Goal: Information Seeking & Learning: Check status

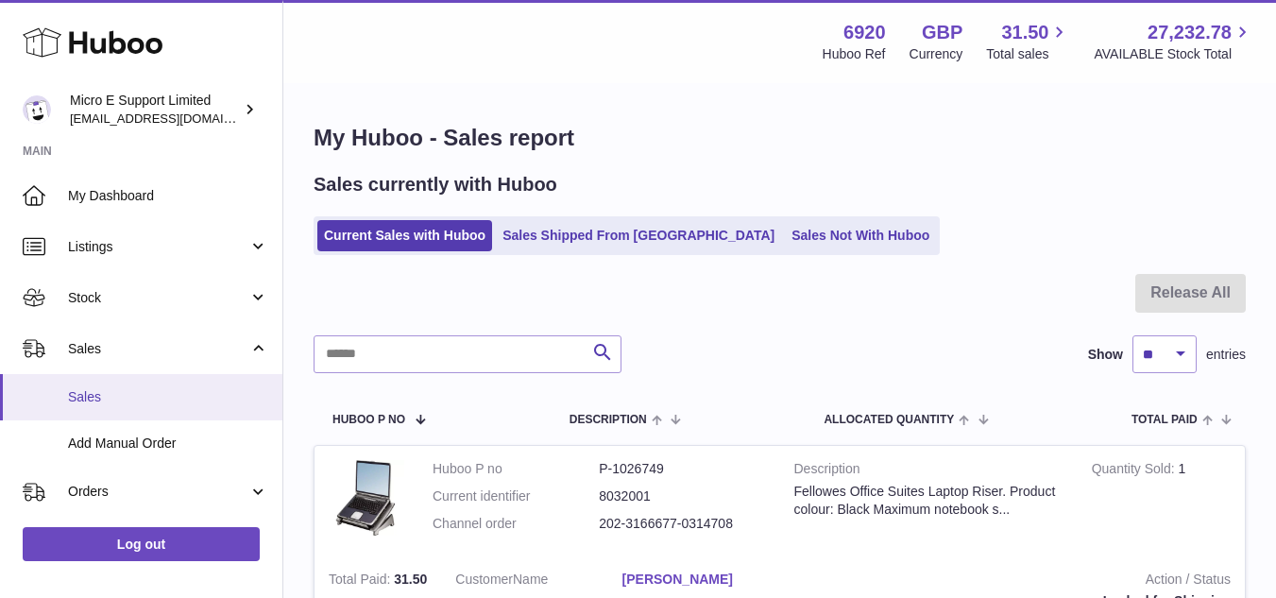
click at [117, 402] on span "Sales" at bounding box center [168, 397] width 200 height 18
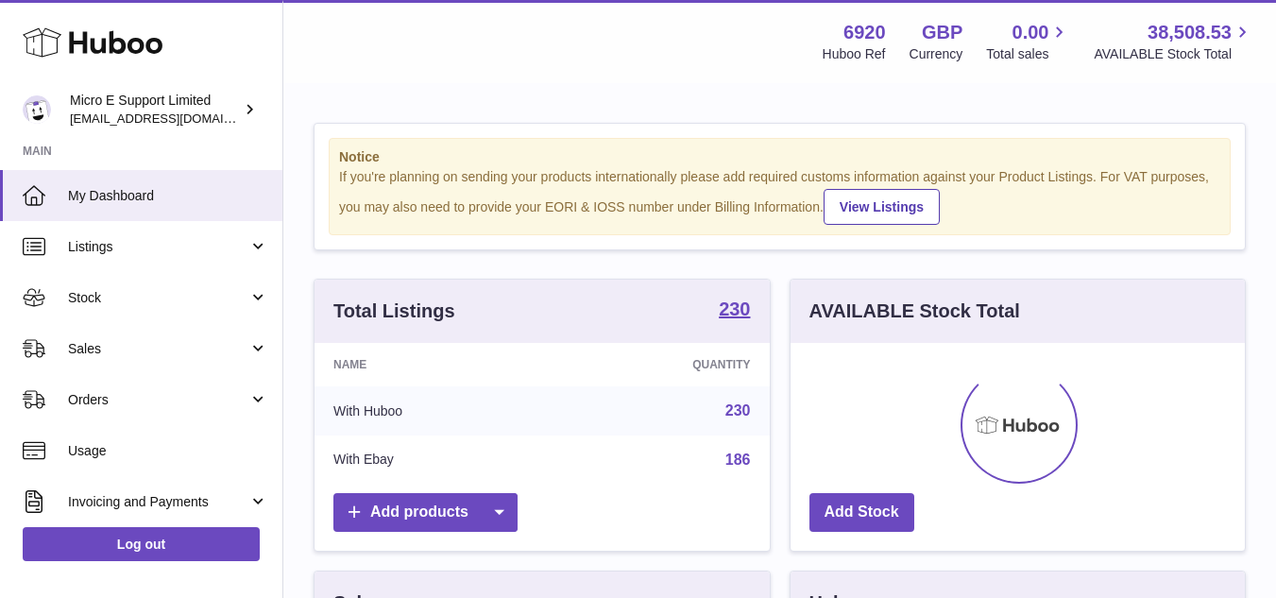
scroll to position [944406, 944245]
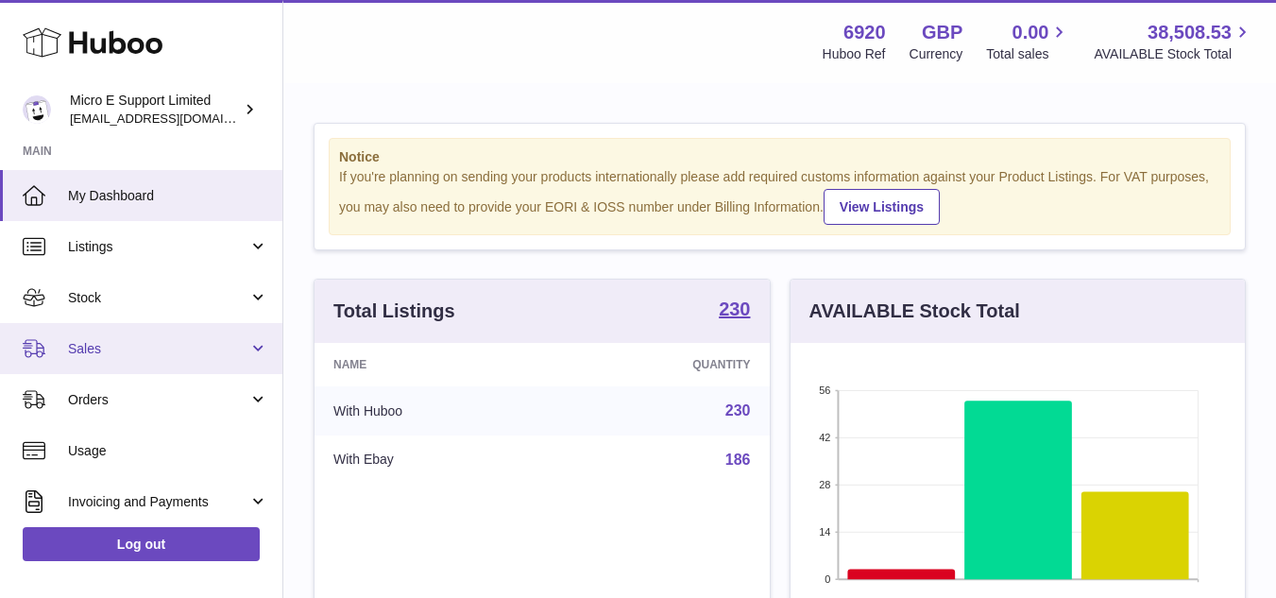
click at [86, 350] on span "Sales" at bounding box center [158, 349] width 180 height 18
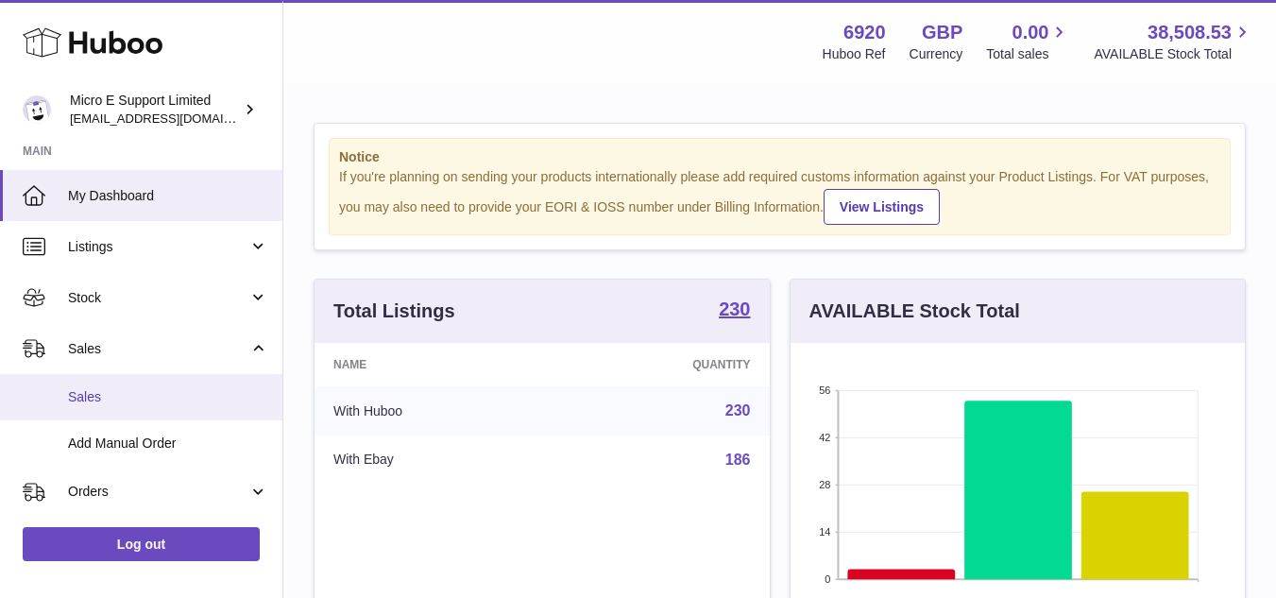
click at [112, 404] on span "Sales" at bounding box center [168, 397] width 200 height 18
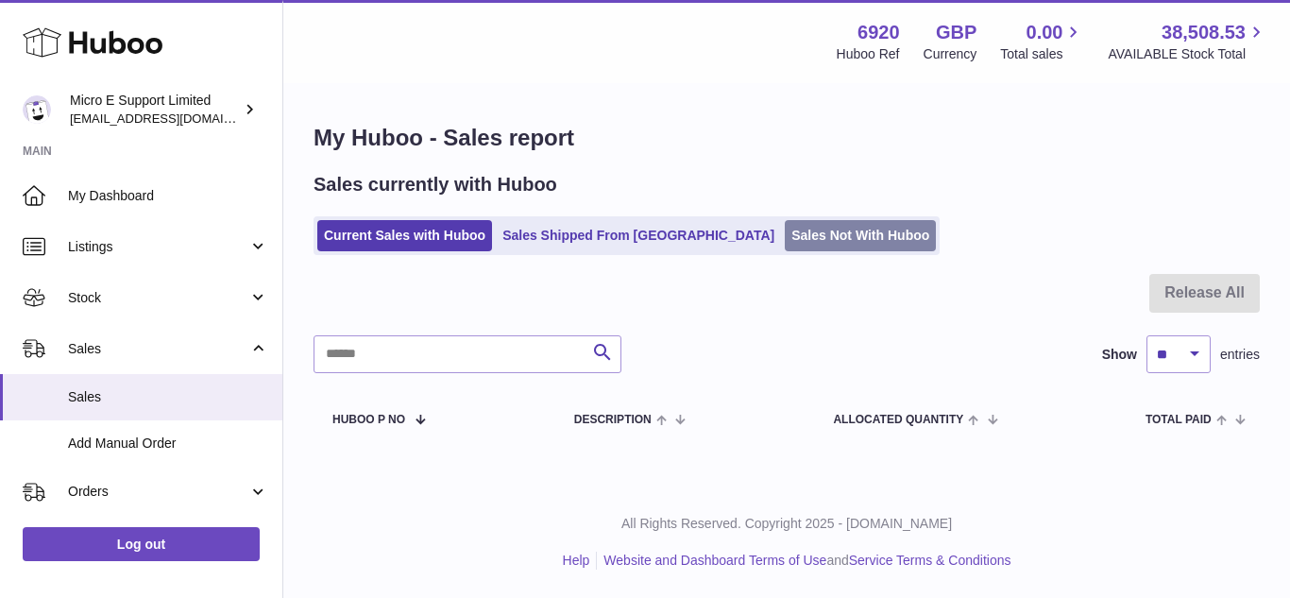
click at [785, 240] on link "Sales Not With Huboo" at bounding box center [860, 235] width 151 height 31
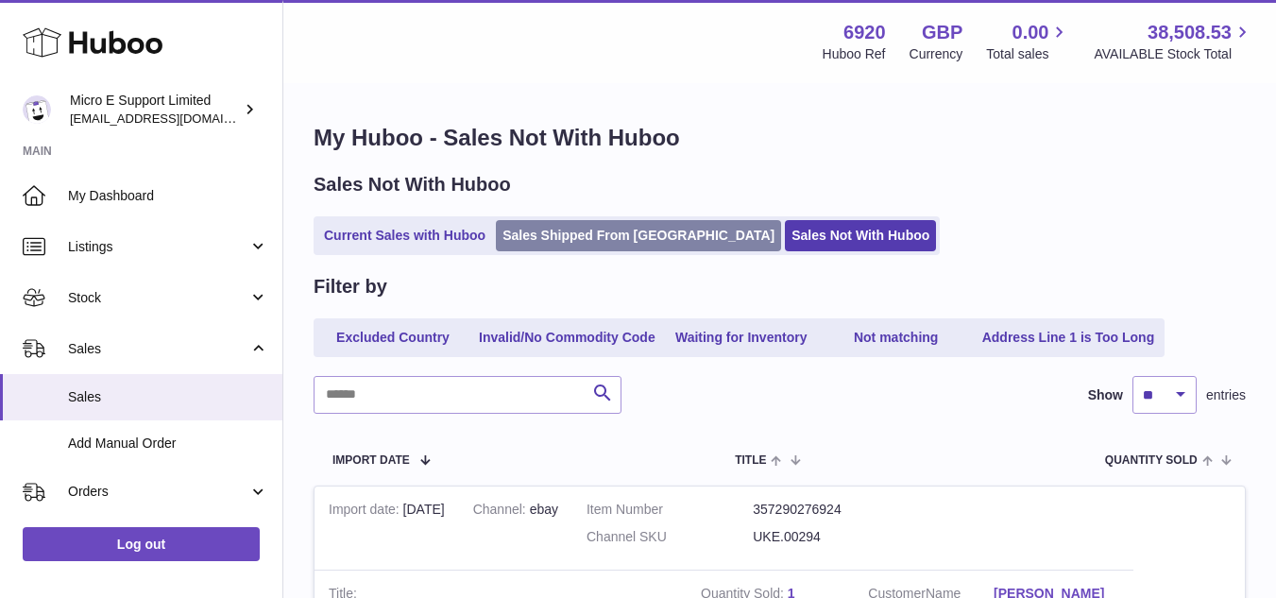
click at [579, 245] on link "Sales Shipped From [GEOGRAPHIC_DATA]" at bounding box center [638, 235] width 285 height 31
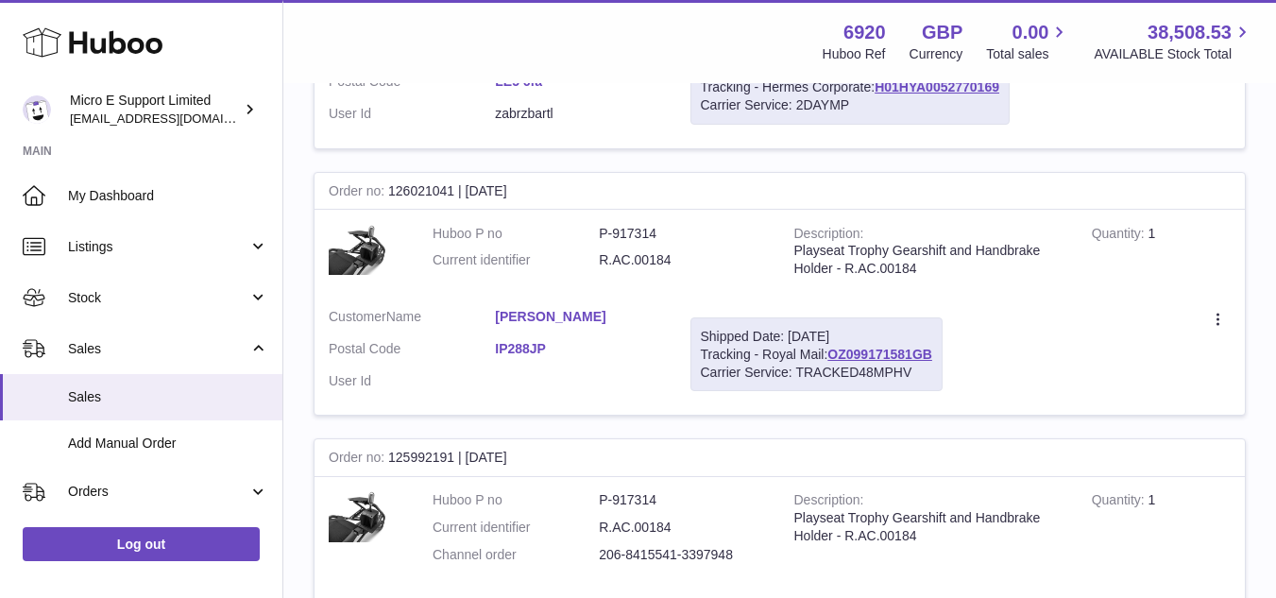
scroll to position [1134, 0]
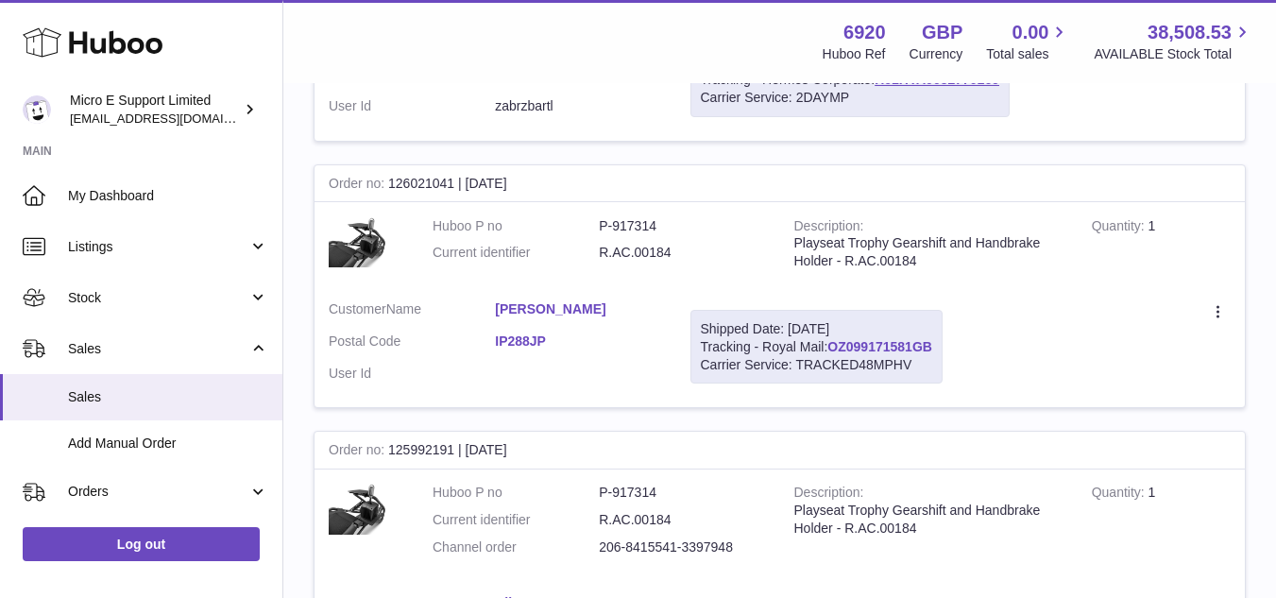
click at [879, 347] on link "OZ099171581GB" at bounding box center [880, 346] width 105 height 15
click at [95, 296] on span "Stock" at bounding box center [158, 298] width 180 height 18
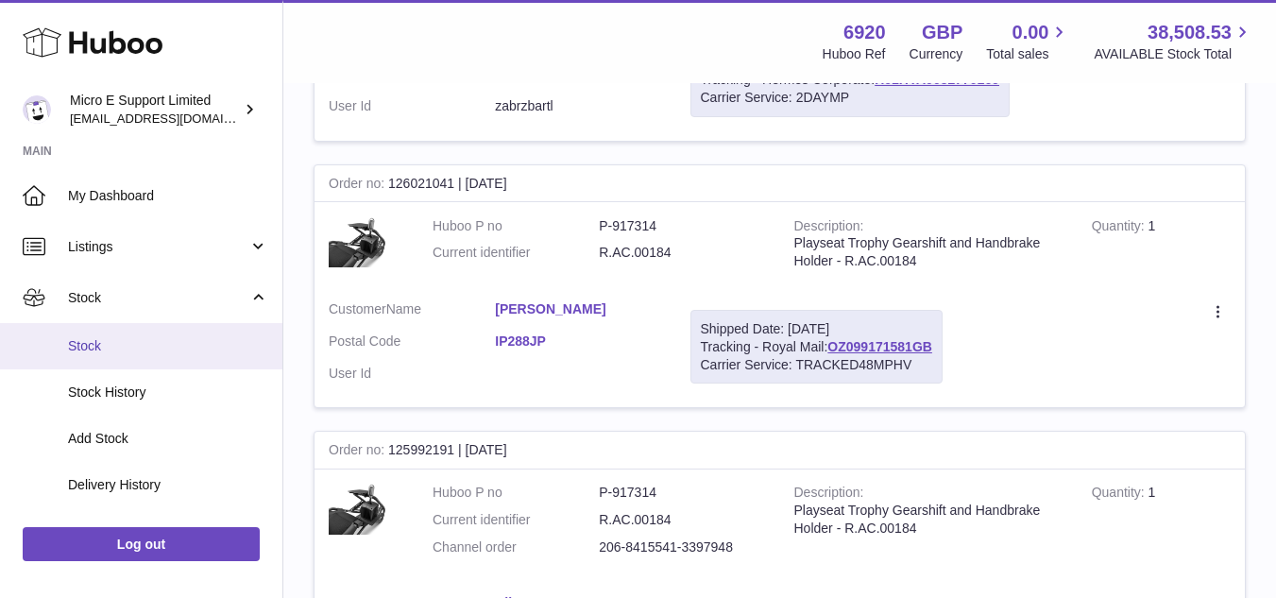
click at [96, 347] on span "Stock" at bounding box center [168, 346] width 200 height 18
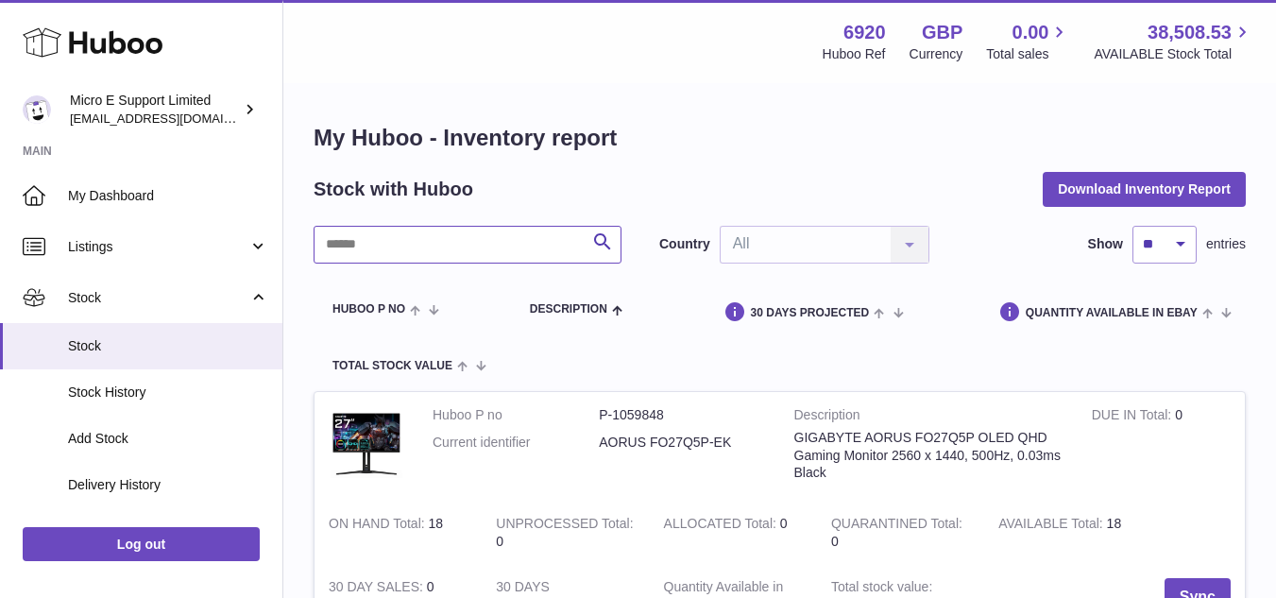
click at [450, 239] on input "text" at bounding box center [468, 245] width 308 height 38
paste input "*********"
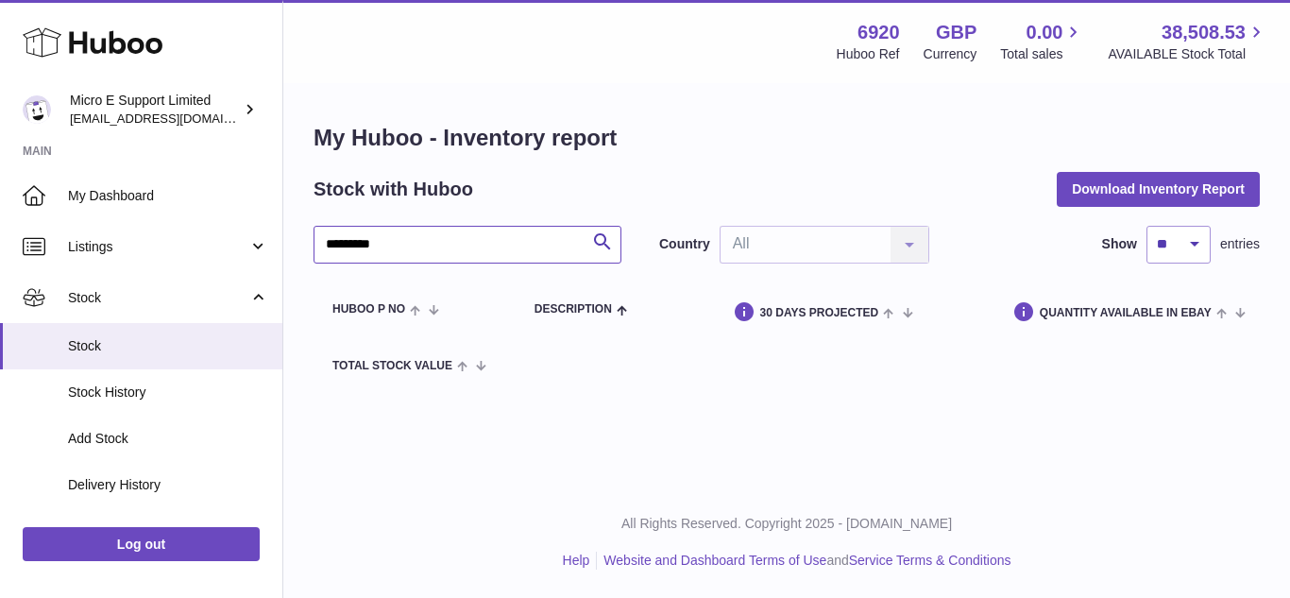
click at [408, 242] on input "*********" at bounding box center [468, 245] width 308 height 38
type input "*"
type input "*******"
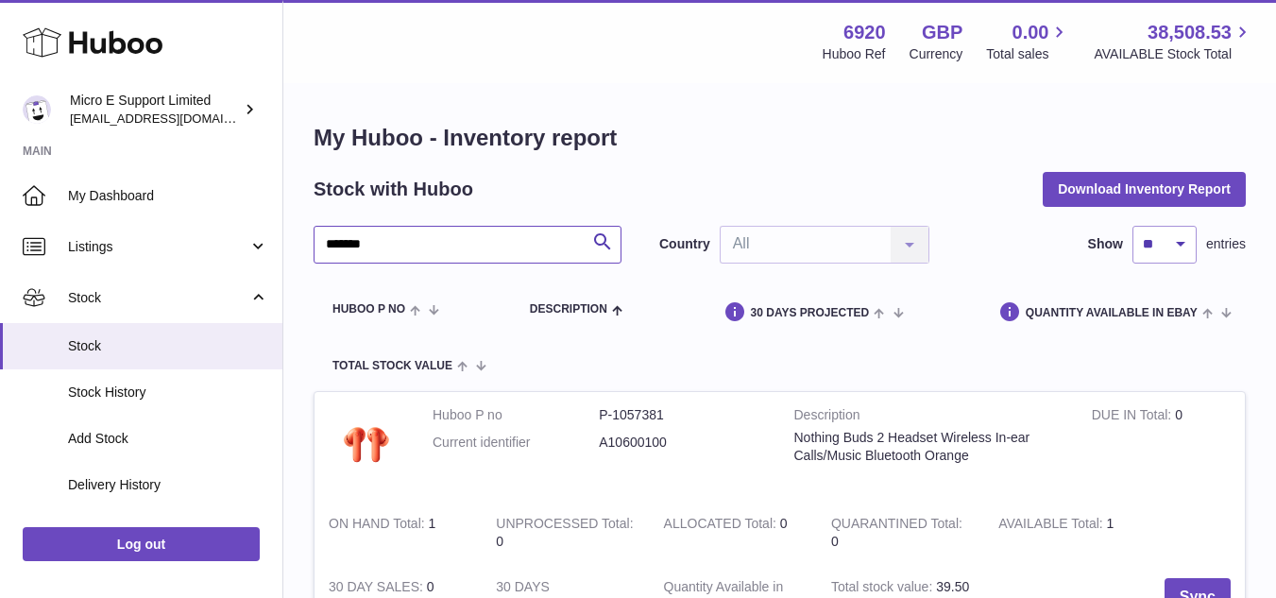
click at [509, 255] on input "*******" at bounding box center [468, 245] width 308 height 38
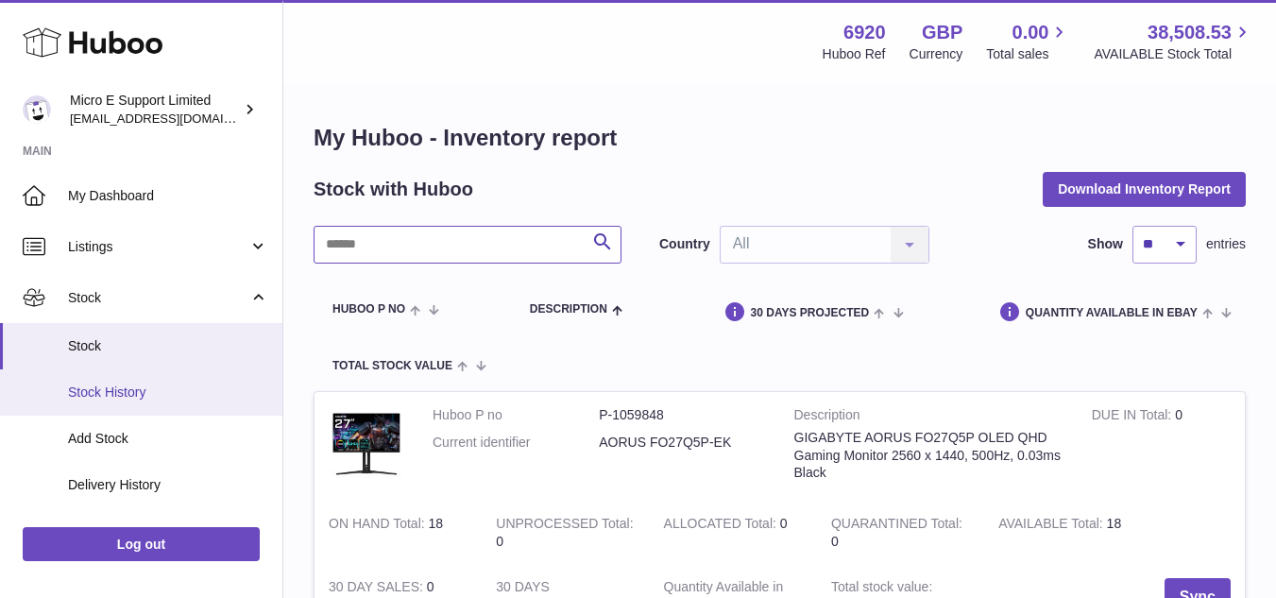
scroll to position [283, 0]
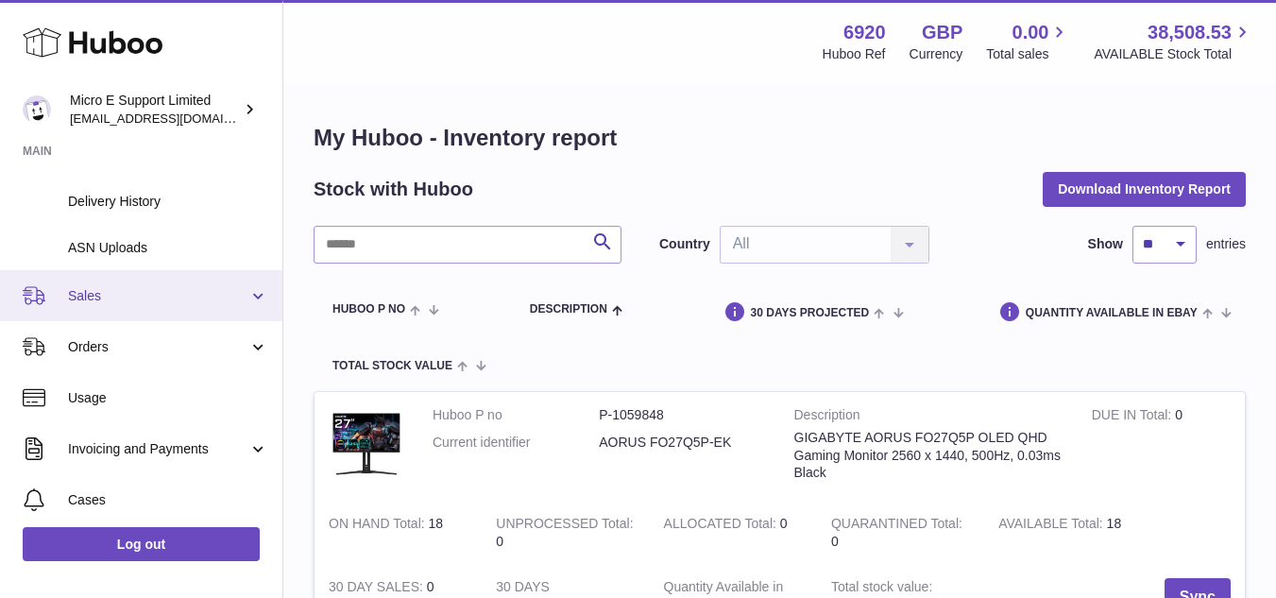
click at [128, 295] on span "Sales" at bounding box center [158, 296] width 180 height 18
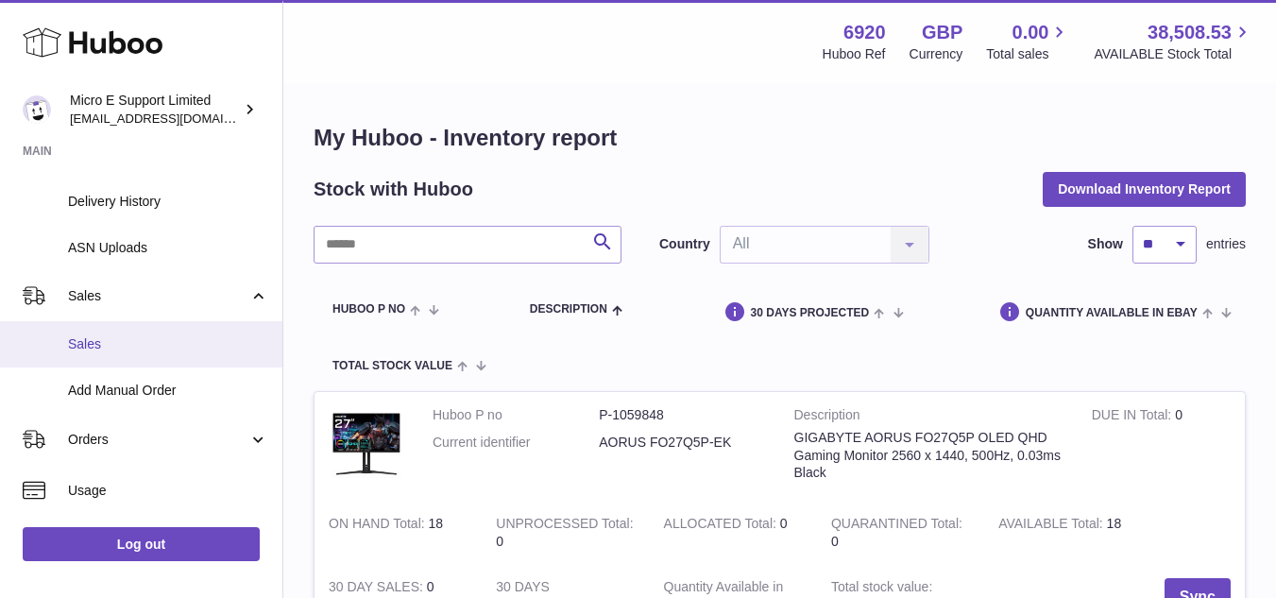
click at [84, 350] on span "Sales" at bounding box center [168, 344] width 200 height 18
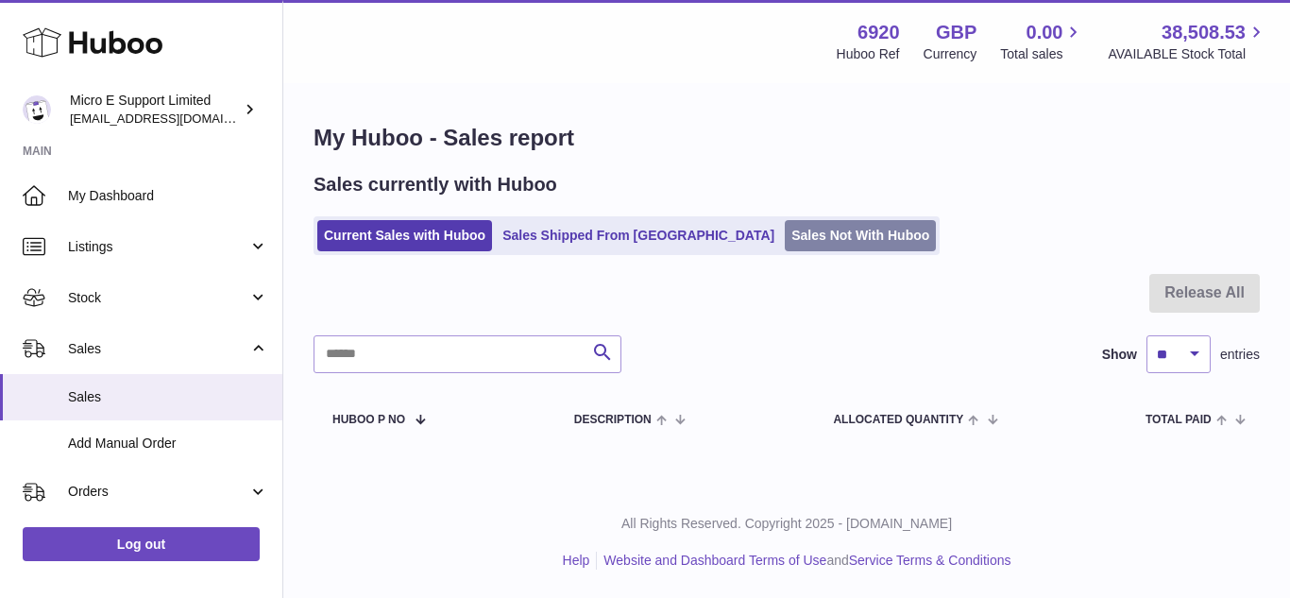
click at [785, 240] on link "Sales Not With Huboo" at bounding box center [860, 235] width 151 height 31
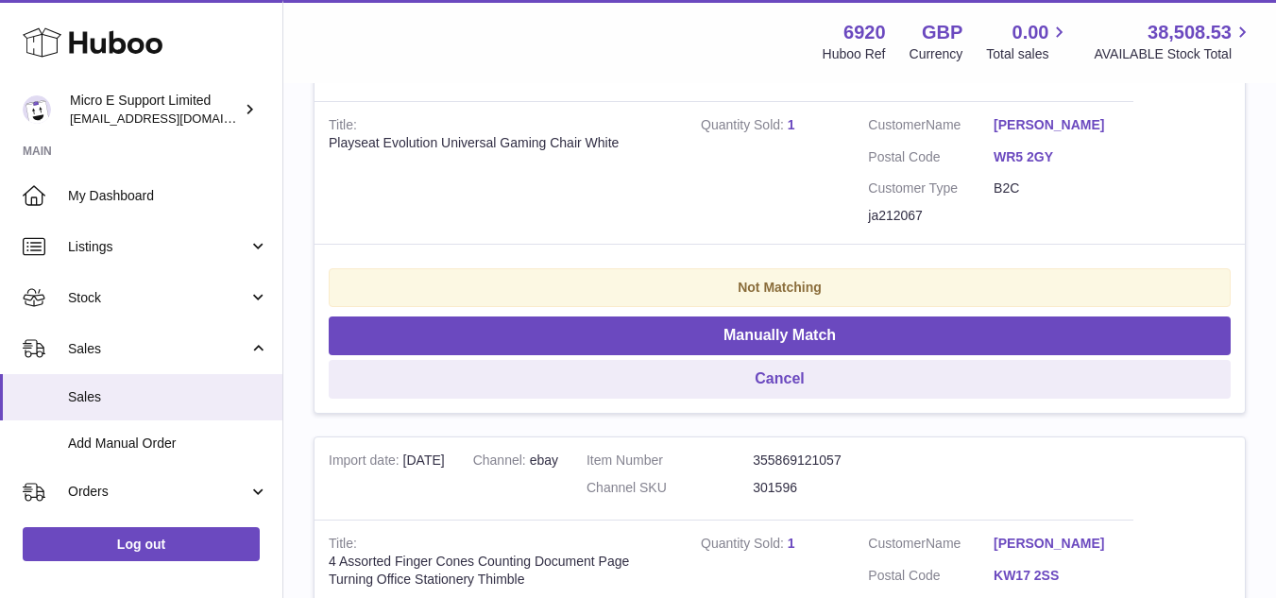
scroll to position [472, 0]
